Goal: Find specific page/section: Find specific page/section

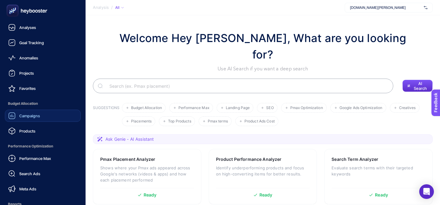
click at [25, 121] on link "Campaigns" at bounding box center [43, 116] width 76 height 12
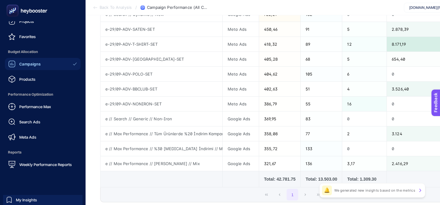
scroll to position [76, 0]
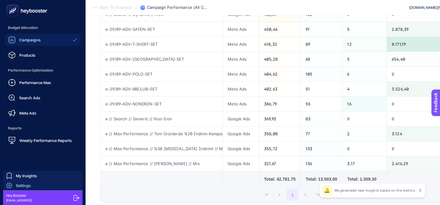
click at [49, 189] on link "Settings" at bounding box center [42, 186] width 79 height 10
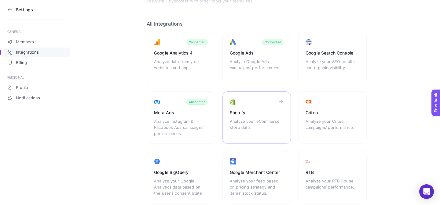
scroll to position [37, 0]
